Goal: Information Seeking & Learning: Find specific fact

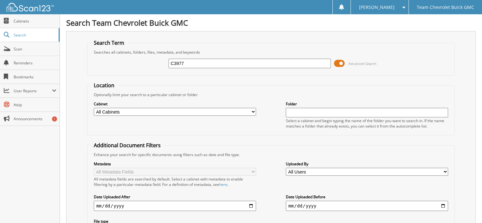
type input "C3977"
click at [342, 62] on span at bounding box center [339, 63] width 11 height 9
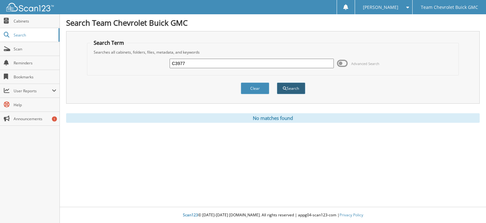
click at [296, 86] on button "Search" at bounding box center [291, 88] width 28 height 12
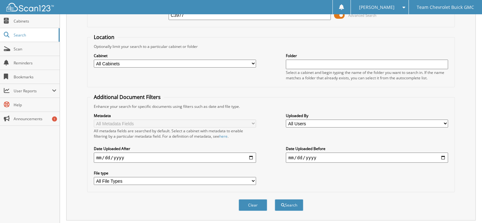
scroll to position [81, 0]
